Goal: Task Accomplishment & Management: Manage account settings

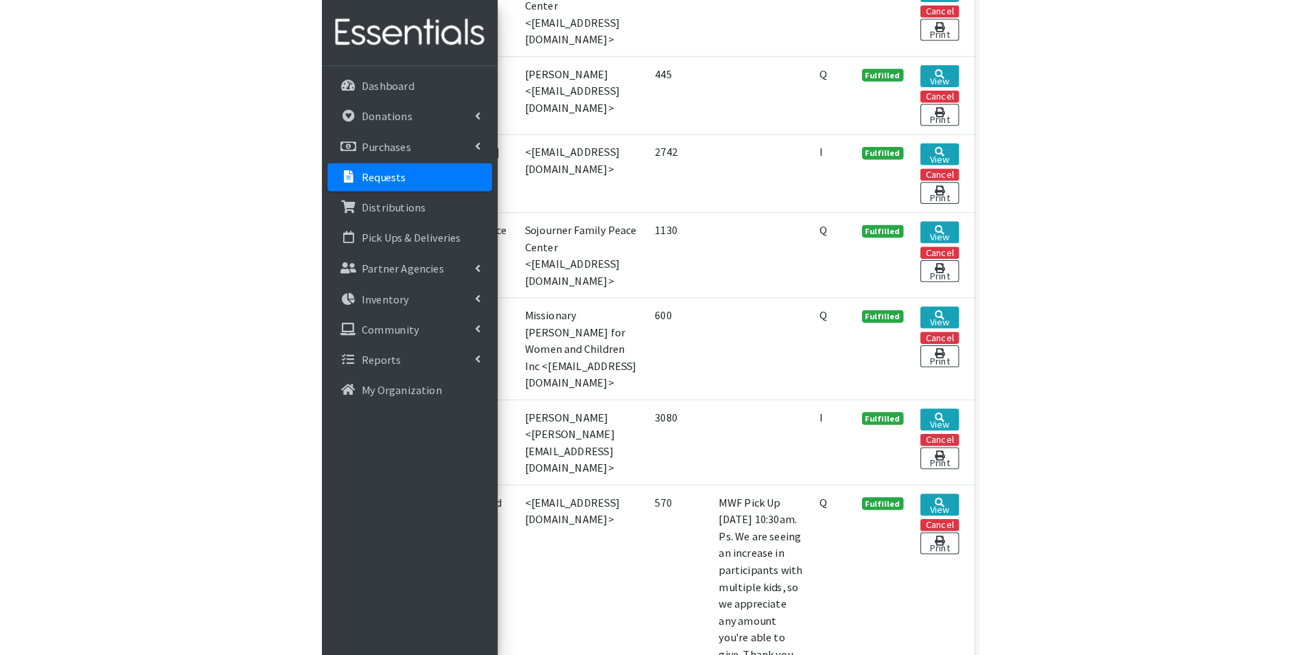
scroll to position [1167, 0]
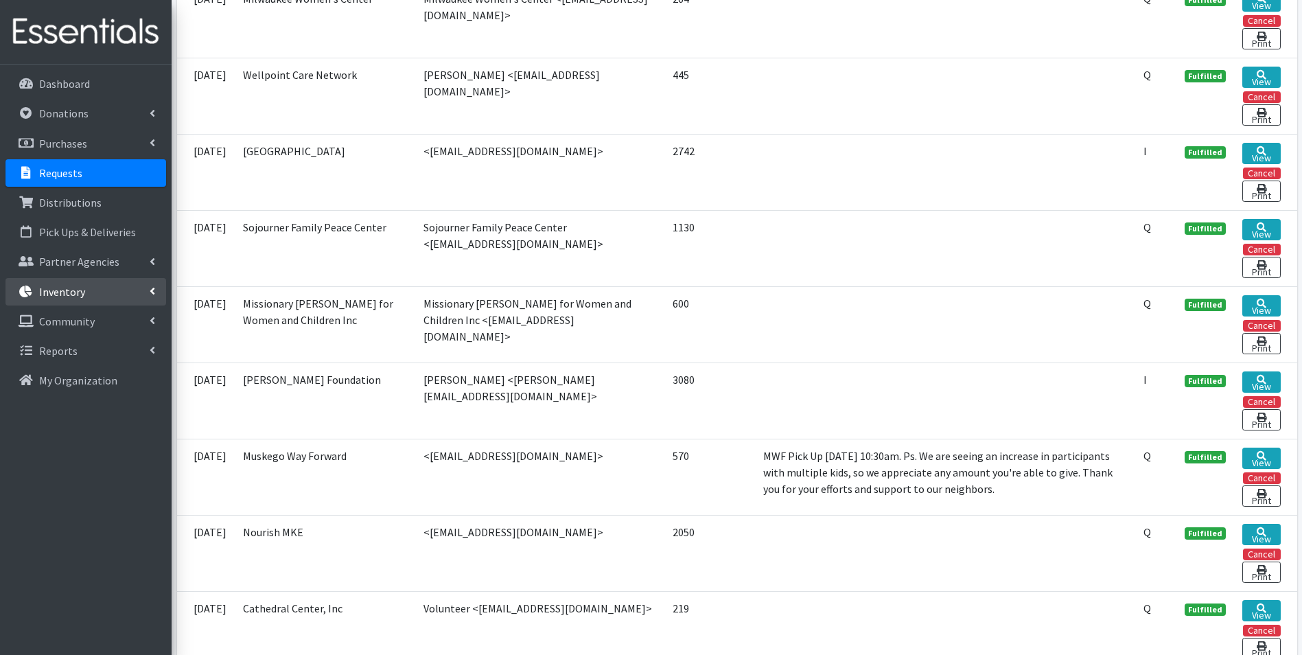
click at [73, 303] on link "Inventory" at bounding box center [85, 291] width 161 height 27
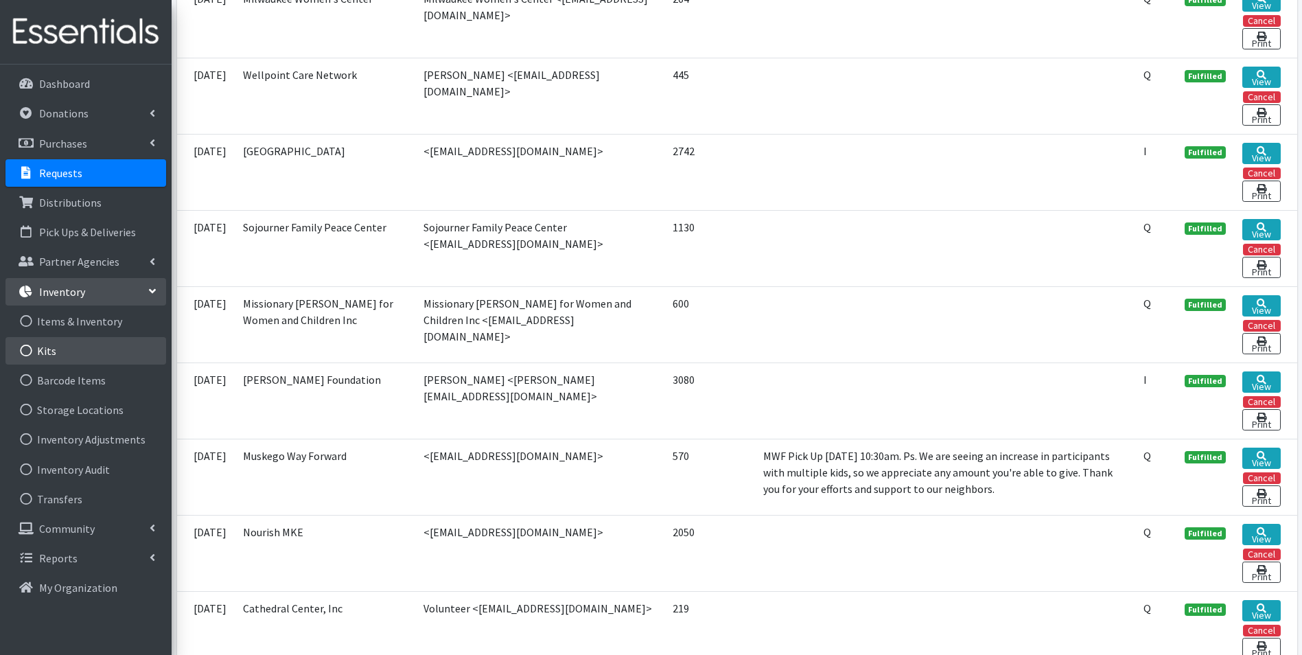
click at [88, 356] on link "Kits" at bounding box center [85, 350] width 161 height 27
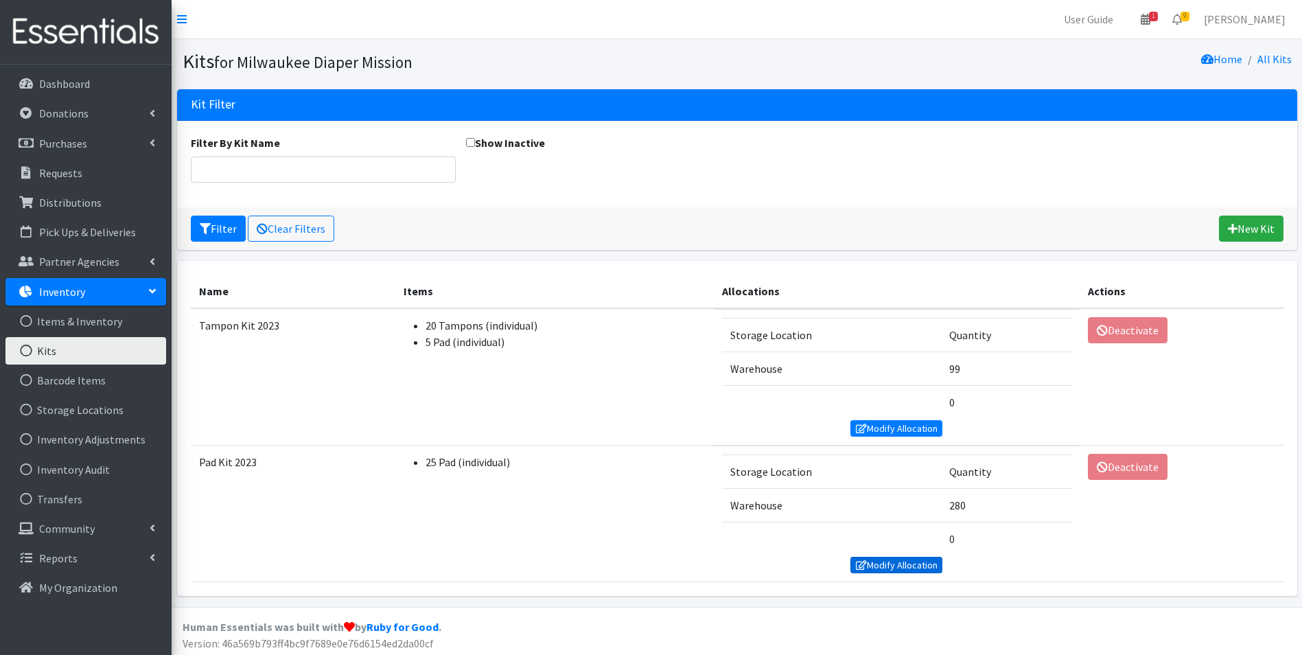
click at [911, 561] on link "Modify Allocation" at bounding box center [896, 565] width 92 height 16
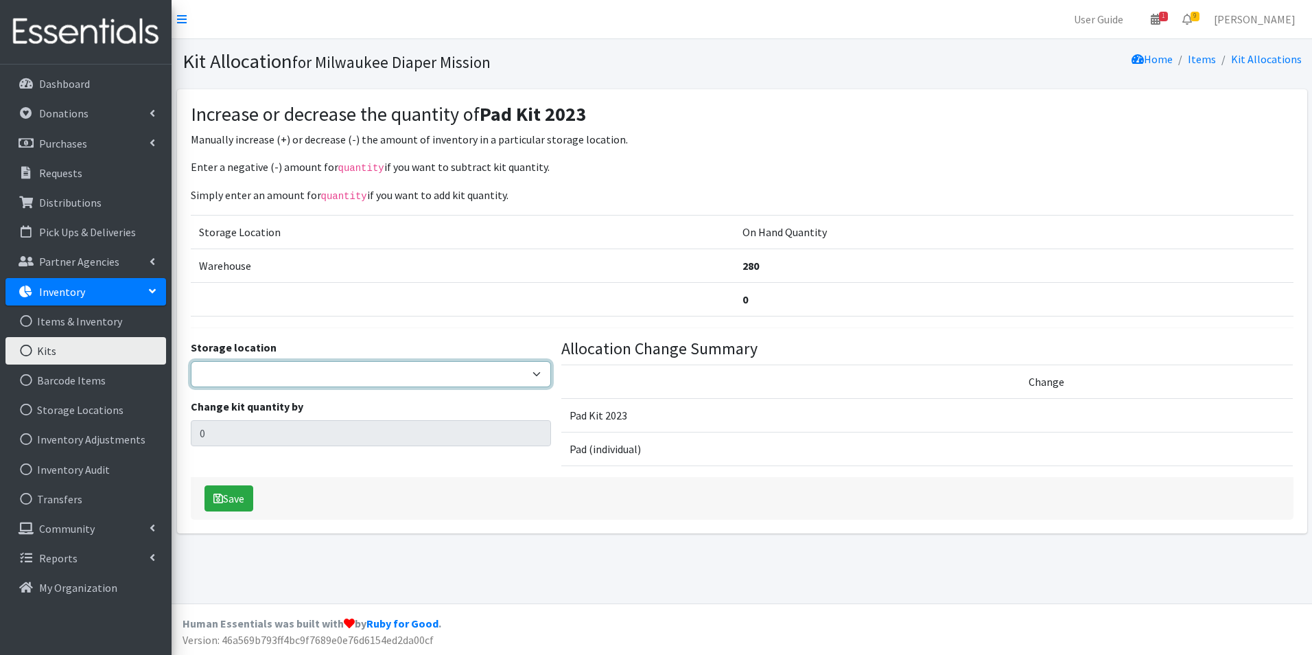
click at [285, 373] on select "Warehouse" at bounding box center [371, 374] width 361 height 26
select select "126"
click at [191, 361] on select "Warehouse" at bounding box center [371, 374] width 361 height 26
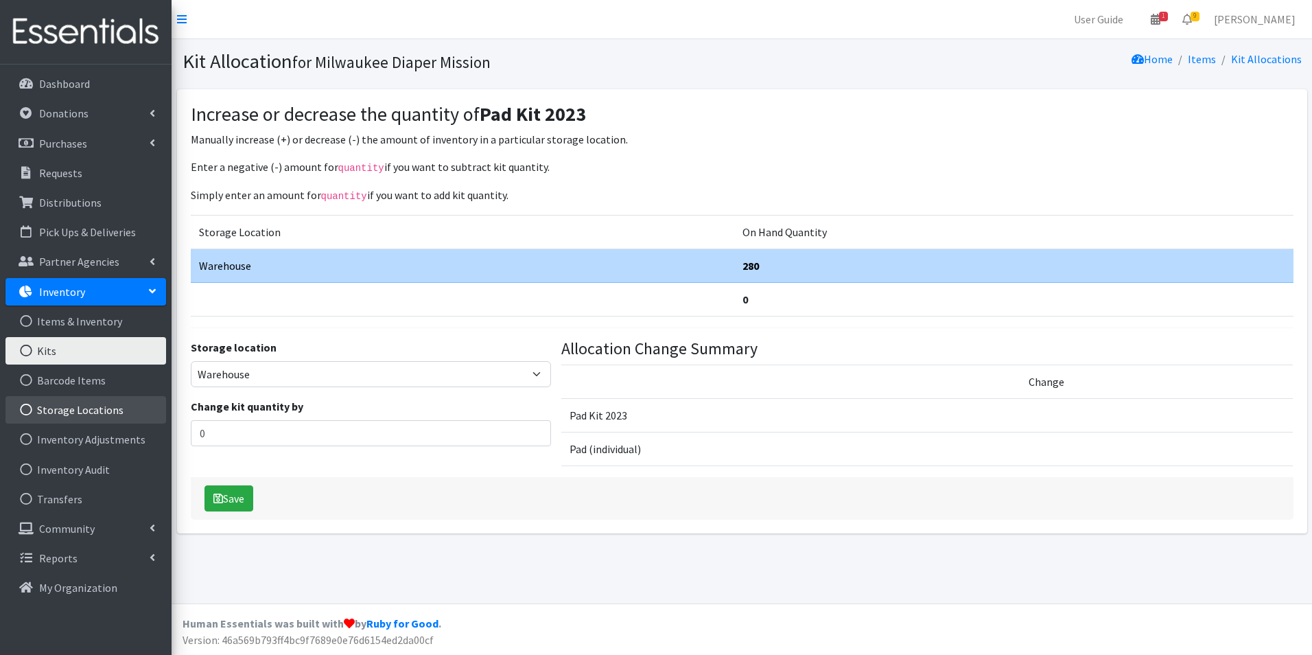
drag, startPoint x: 241, startPoint y: 418, endPoint x: 136, endPoint y: 421, distance: 105.0
click at [136, 421] on div "User Guide 1 1 Pick-ups remaining this week View Calendar 9 9 Requests 0 Partne…" at bounding box center [656, 301] width 1312 height 603
drag, startPoint x: 136, startPoint y: 421, endPoint x: 220, endPoint y: 437, distance: 85.3
click at [210, 440] on input "0" at bounding box center [371, 433] width 361 height 26
drag, startPoint x: 222, startPoint y: 435, endPoint x: 191, endPoint y: 434, distance: 30.9
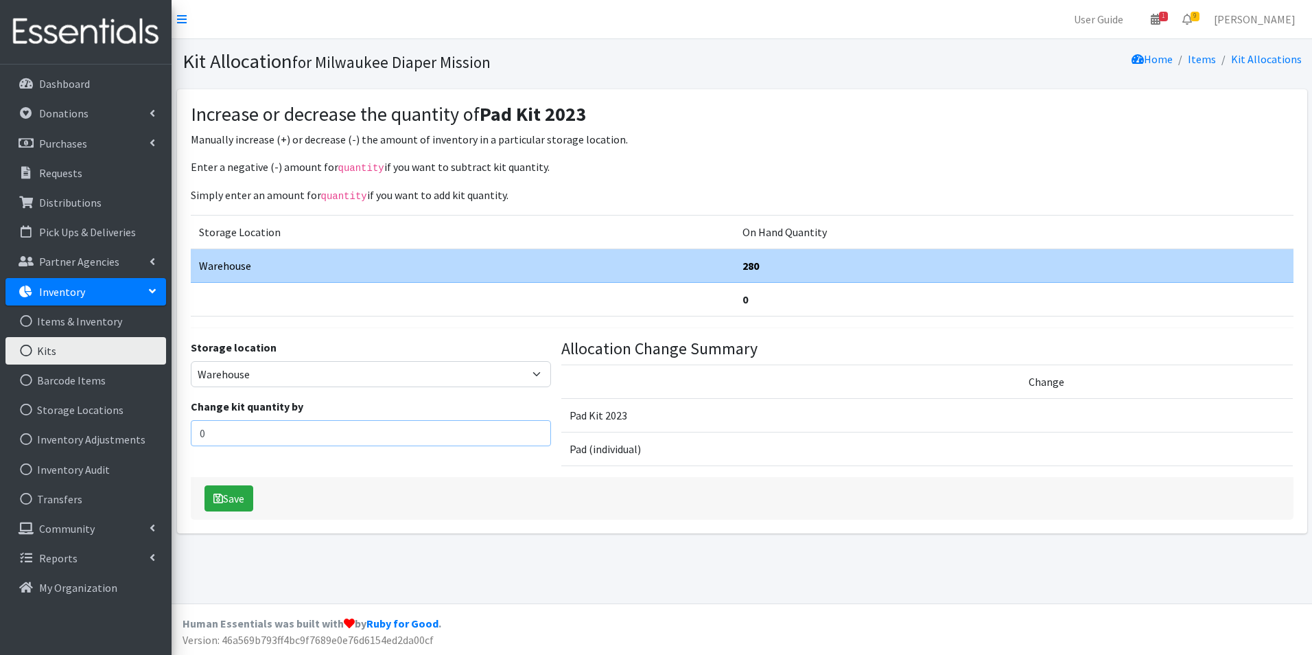
click at [191, 434] on input "0" at bounding box center [371, 433] width 361 height 26
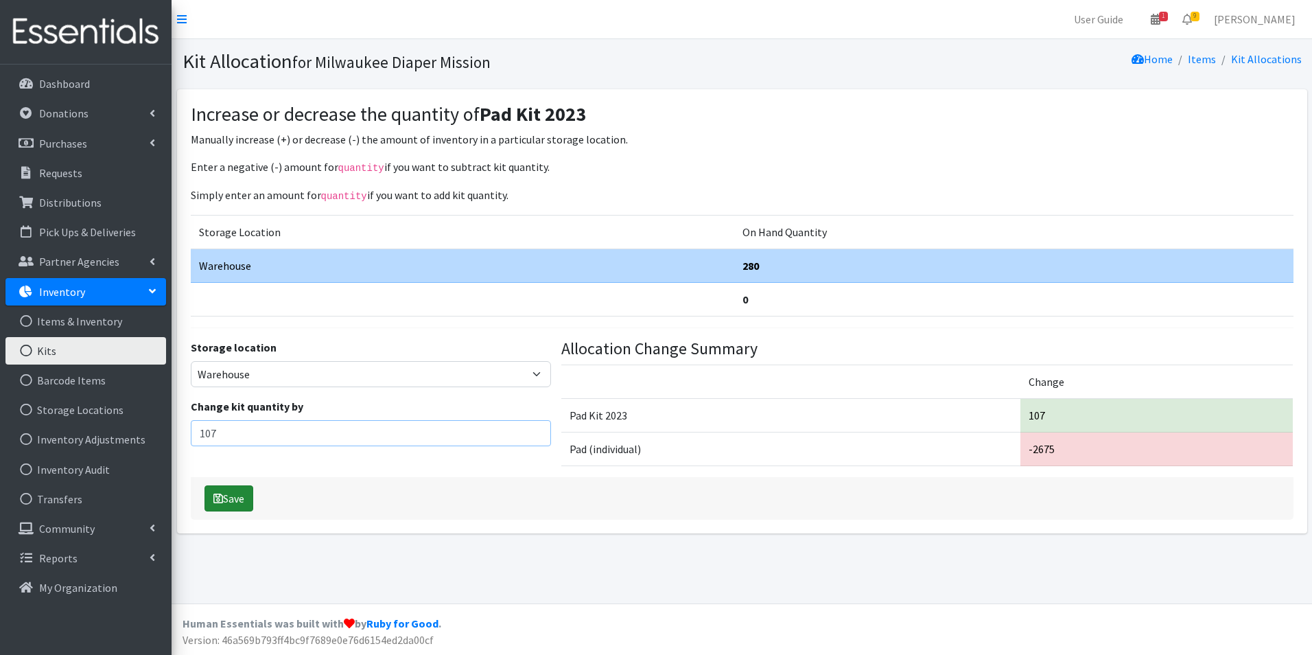
type input "107"
click at [235, 500] on button "Save" at bounding box center [229, 498] width 49 height 26
